Goal: Information Seeking & Learning: Find specific fact

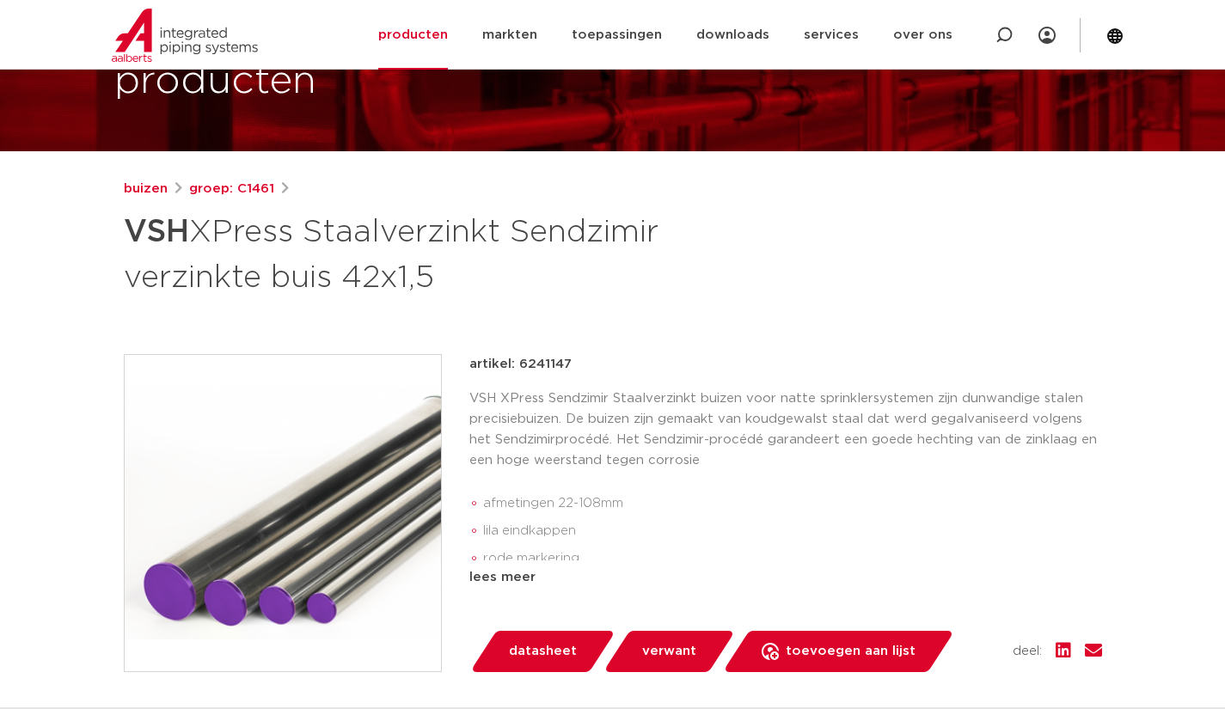
scroll to position [138, 0]
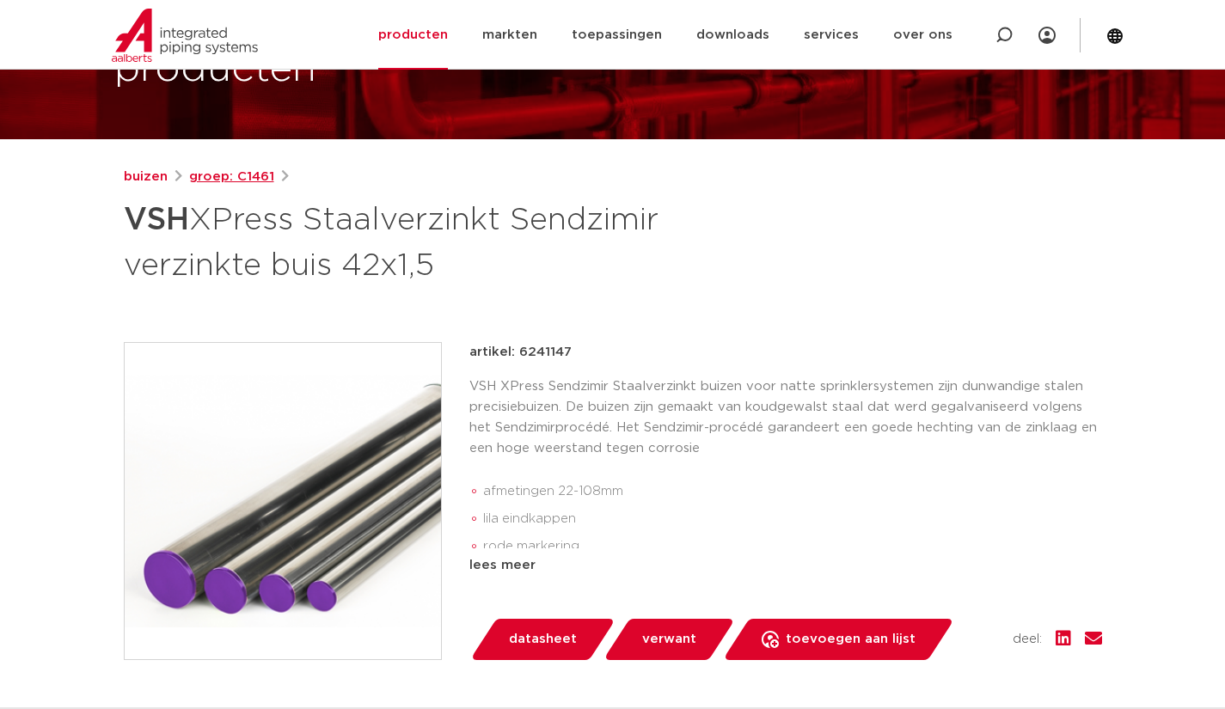
click at [214, 178] on link "groep: C1461" at bounding box center [231, 177] width 85 height 21
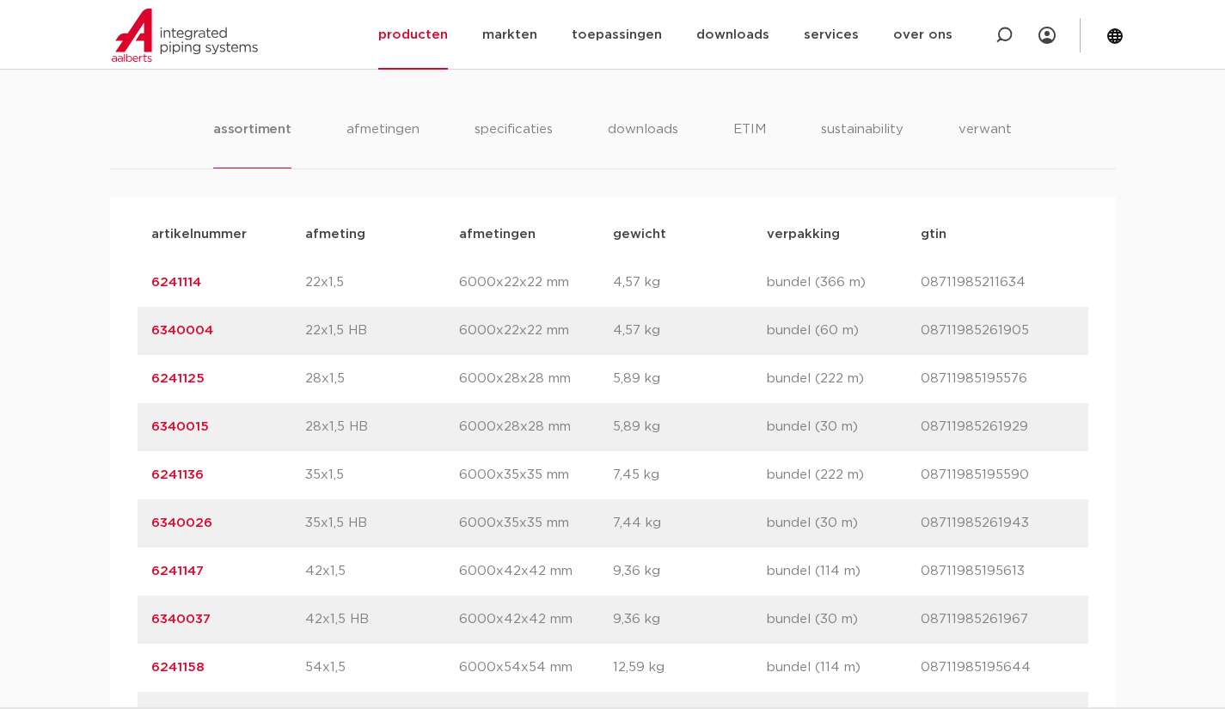
scroll to position [1101, 0]
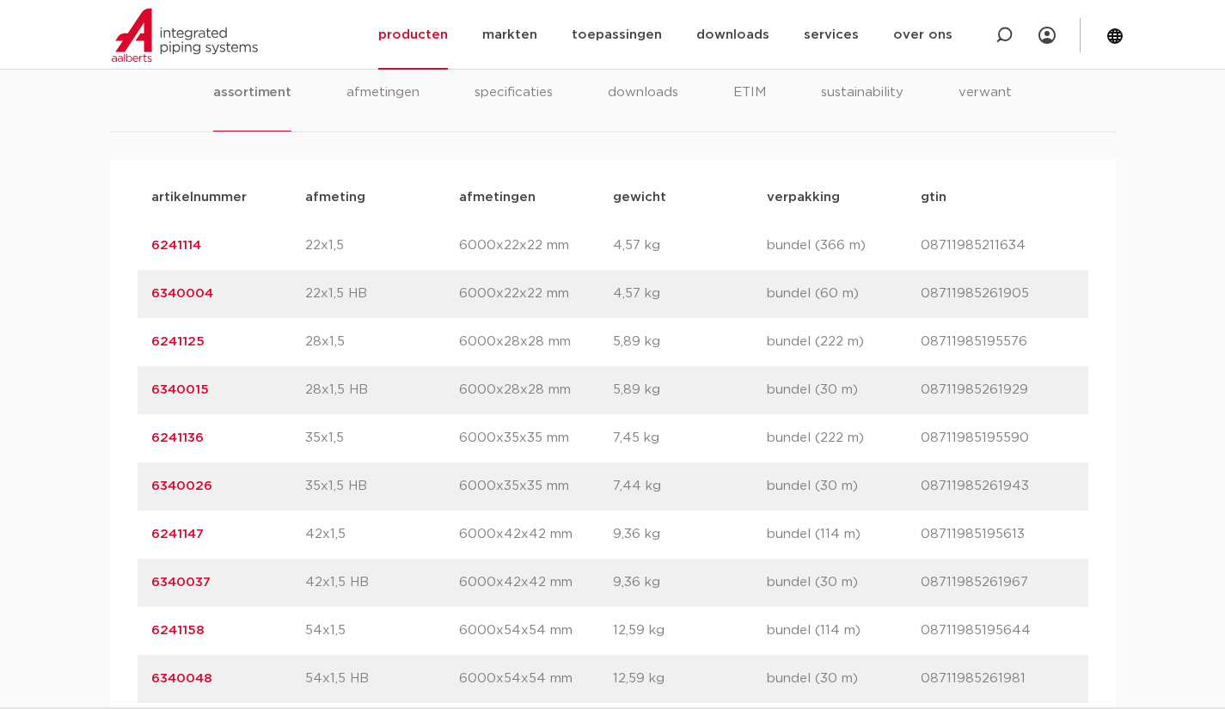
drag, startPoint x: 213, startPoint y: 441, endPoint x: 145, endPoint y: 436, distance: 68.1
click at [145, 436] on div "artikelnummer 6241136 afmeting 35x1,5 [GEOGRAPHIC_DATA] 6000x35x35 mm gewicht 7…" at bounding box center [613, 438] width 951 height 48
copy link "6241136"
drag, startPoint x: 218, startPoint y: 492, endPoint x: 126, endPoint y: 484, distance: 92.3
click at [126, 484] on div "artikelnummer afmeting [GEOGRAPHIC_DATA] gewicht verpakking gtin artikelnummer …" at bounding box center [613, 583] width 1006 height 846
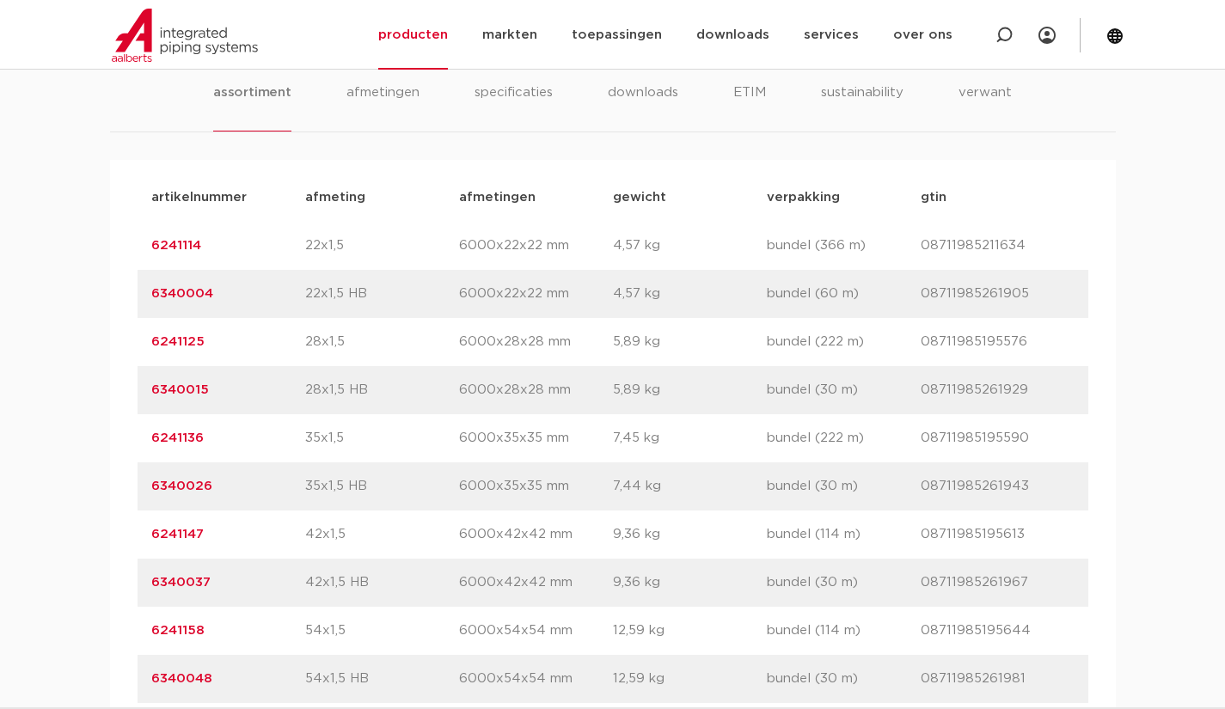
copy link "6340026"
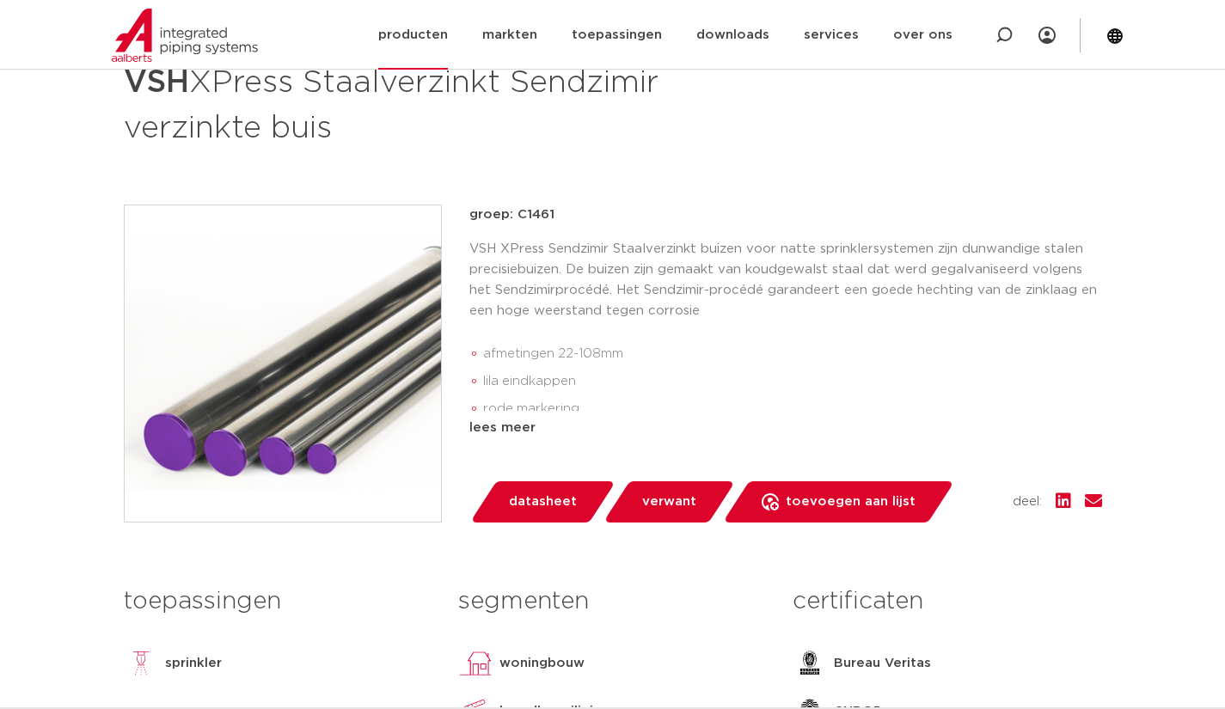
scroll to position [241, 0]
